Goal: Information Seeking & Learning: Understand process/instructions

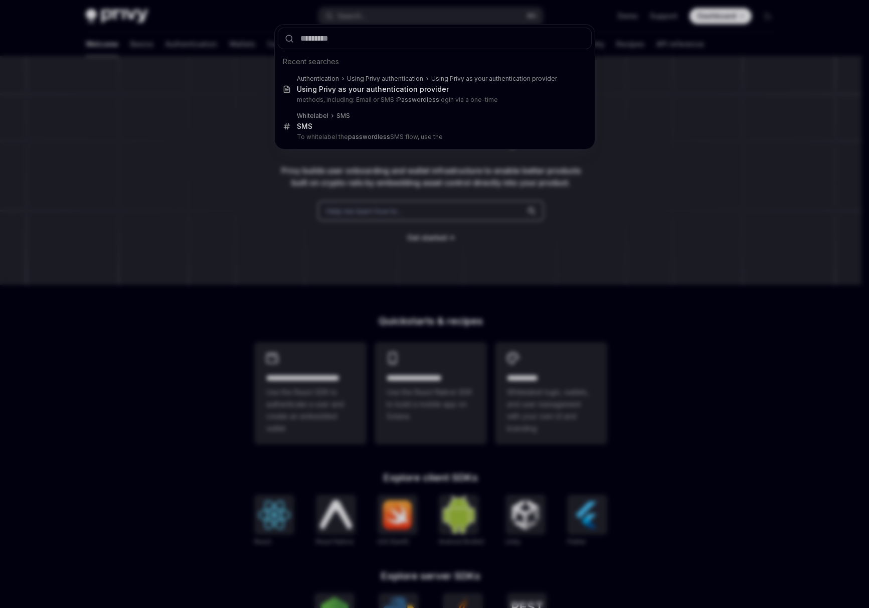
click at [678, 129] on div "Recent searches Authentication Using Privy authentication Using Privy as your a…" at bounding box center [434, 304] width 869 height 608
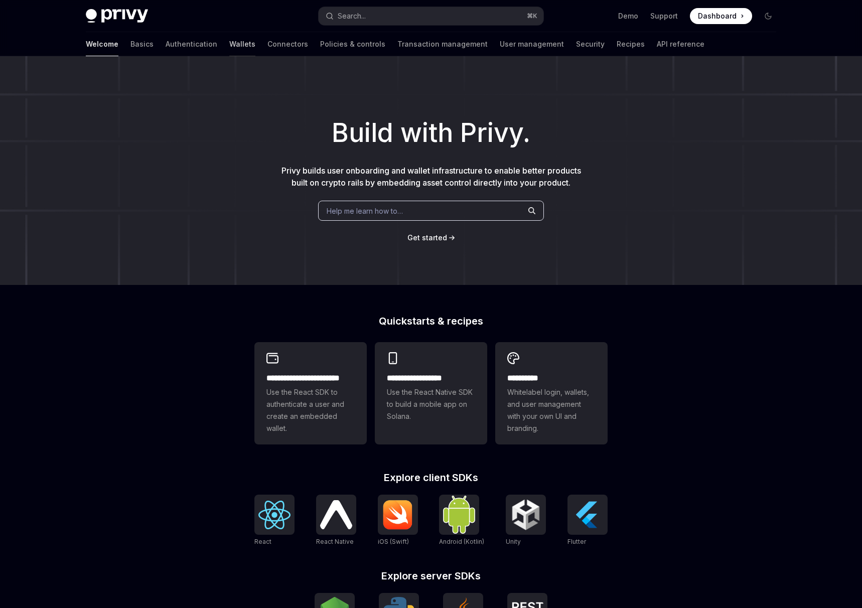
click at [229, 42] on link "Wallets" at bounding box center [242, 44] width 26 height 24
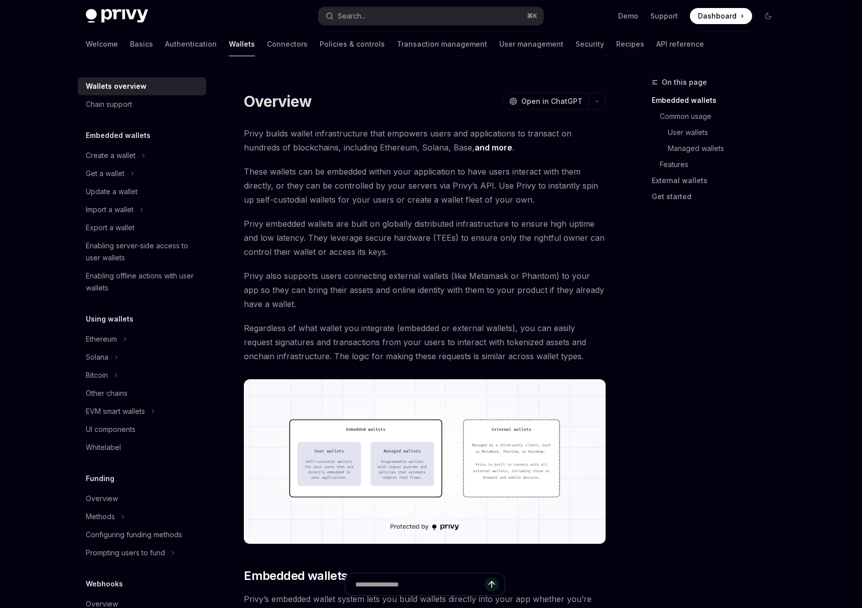
scroll to position [201, 0]
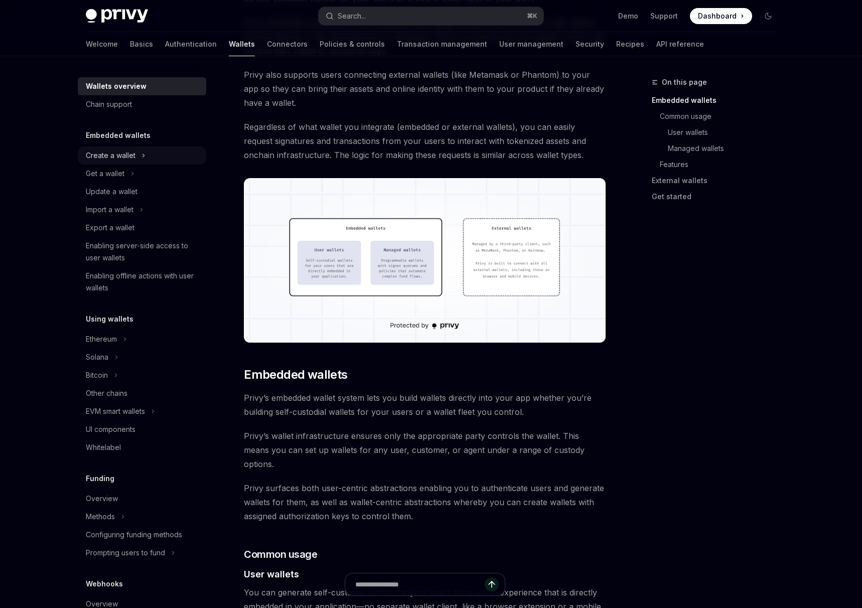
click at [142, 158] on icon at bounding box center [143, 155] width 4 height 12
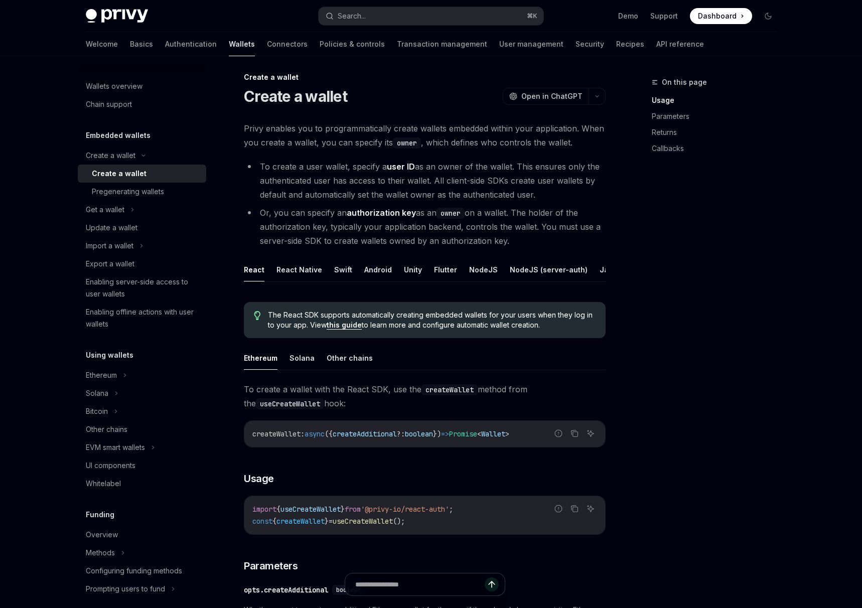
scroll to position [6, 0]
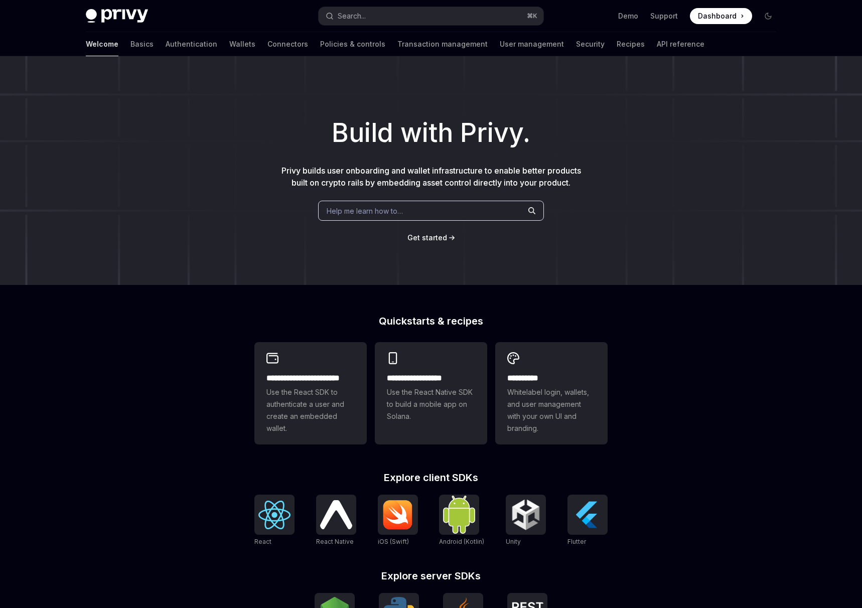
click at [734, 20] on span "Dashboard" at bounding box center [717, 16] width 39 height 10
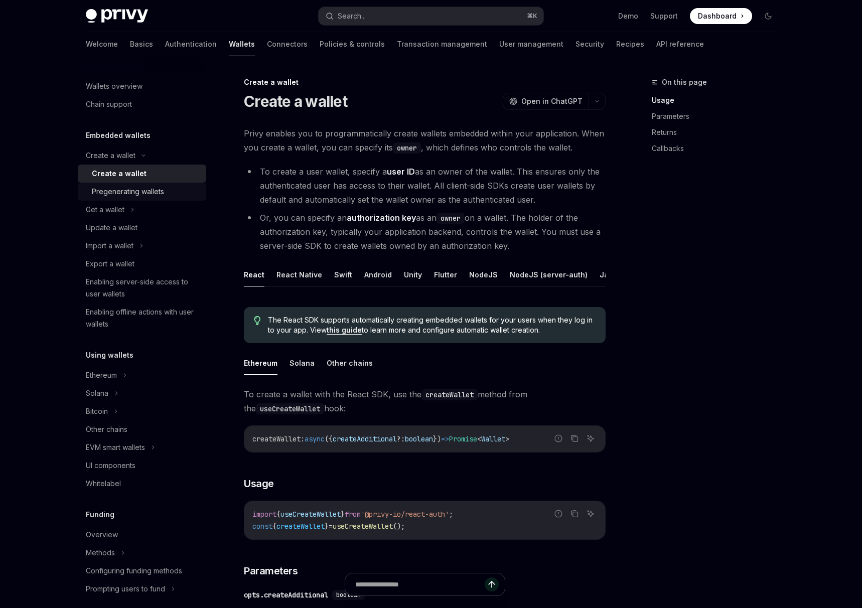
click at [130, 193] on div "Pregenerating wallets" at bounding box center [128, 192] width 72 height 12
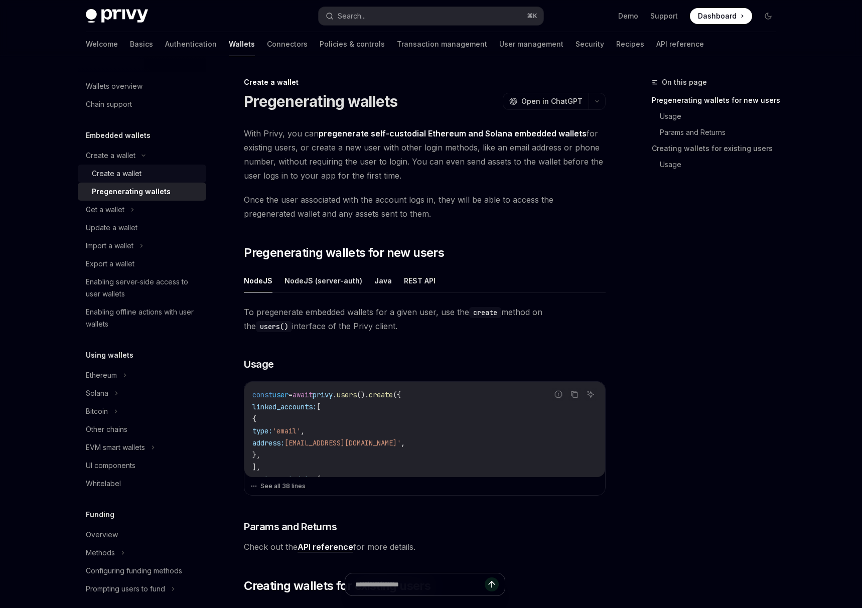
click at [145, 167] on link "Create a wallet" at bounding box center [142, 173] width 128 height 18
type textarea "*"
